Goal: Use online tool/utility

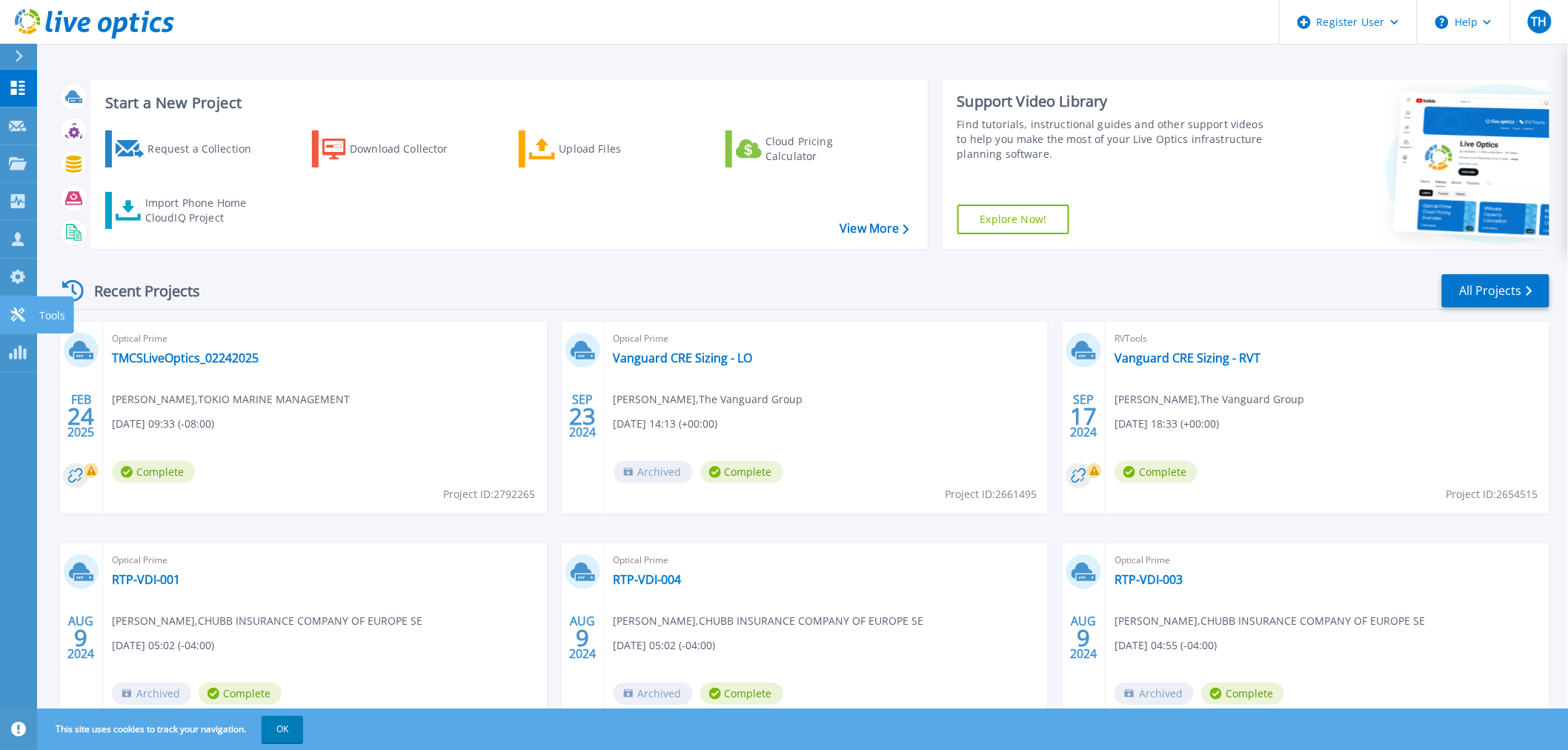
click at [11, 313] on icon at bounding box center [18, 314] width 18 height 14
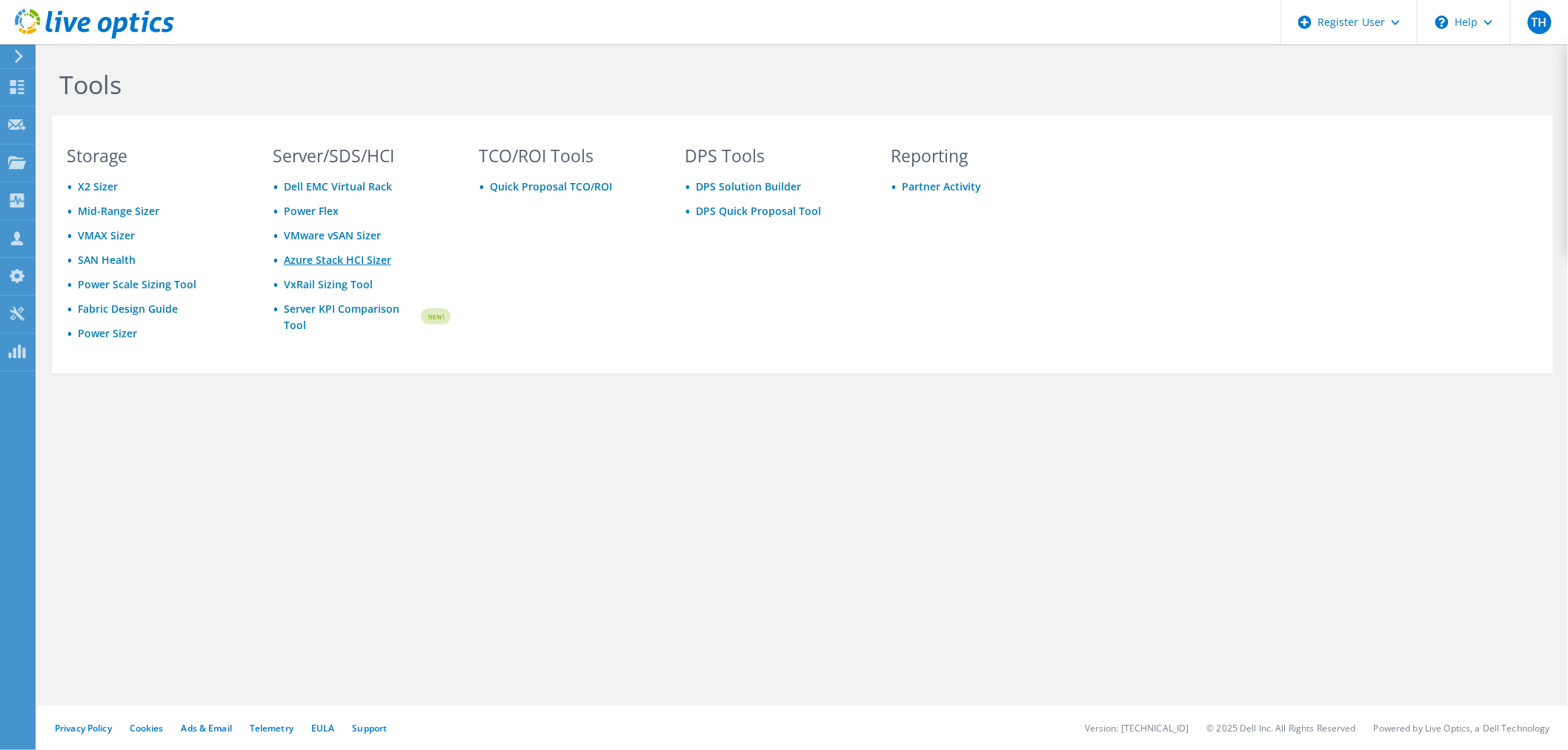
click at [302, 252] on link "Azure Stack HCI Sizer" at bounding box center [338, 259] width 107 height 14
click at [341, 238] on link "VMware vSAN Sizer" at bounding box center [332, 235] width 97 height 14
click at [323, 255] on link "Azure Stack HCI Sizer" at bounding box center [338, 259] width 107 height 14
